Goal: Information Seeking & Learning: Learn about a topic

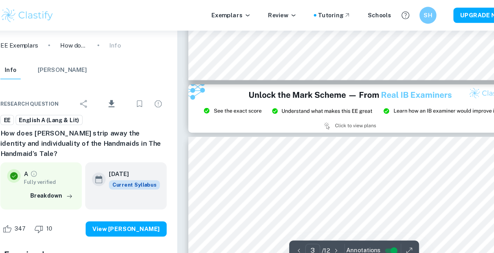
type input "2"
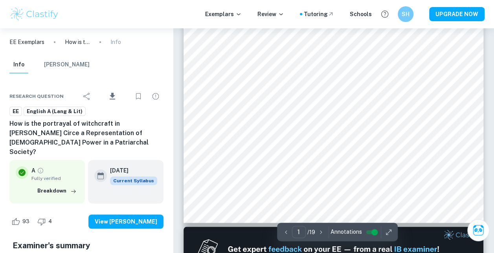
scroll to position [202, 0]
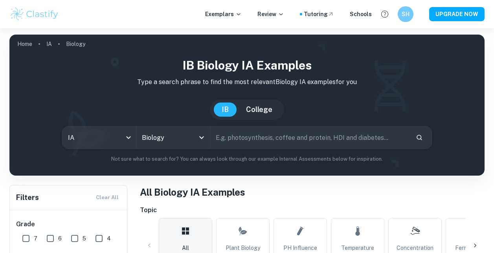
scroll to position [302, 0]
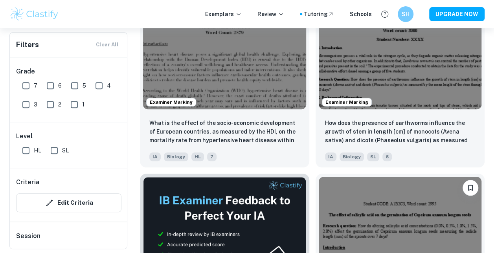
click at [28, 84] on input "7" at bounding box center [26, 86] width 16 height 16
checkbox input "true"
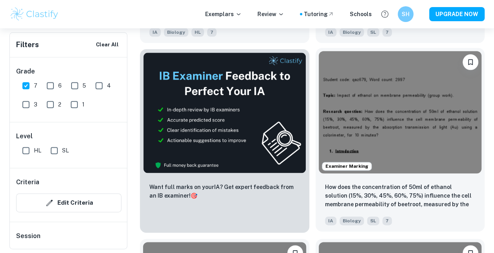
scroll to position [446, 0]
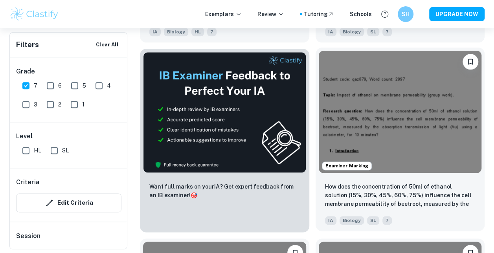
click at [374, 180] on div "How does the concentration of 50ml of [MEDICAL_DATA] (15%, 30%, 45%, 60%, 75%) …" at bounding box center [399, 203] width 169 height 55
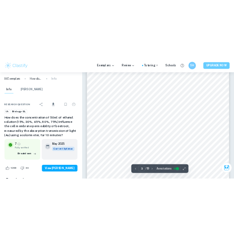
scroll to position [838, 0]
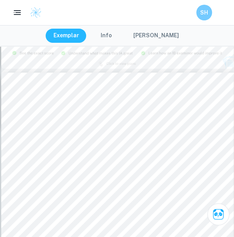
type input "2"
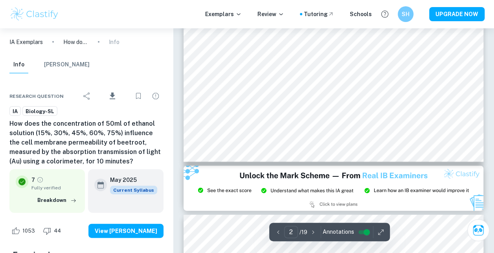
scroll to position [777, 0]
